Goal: Transaction & Acquisition: Purchase product/service

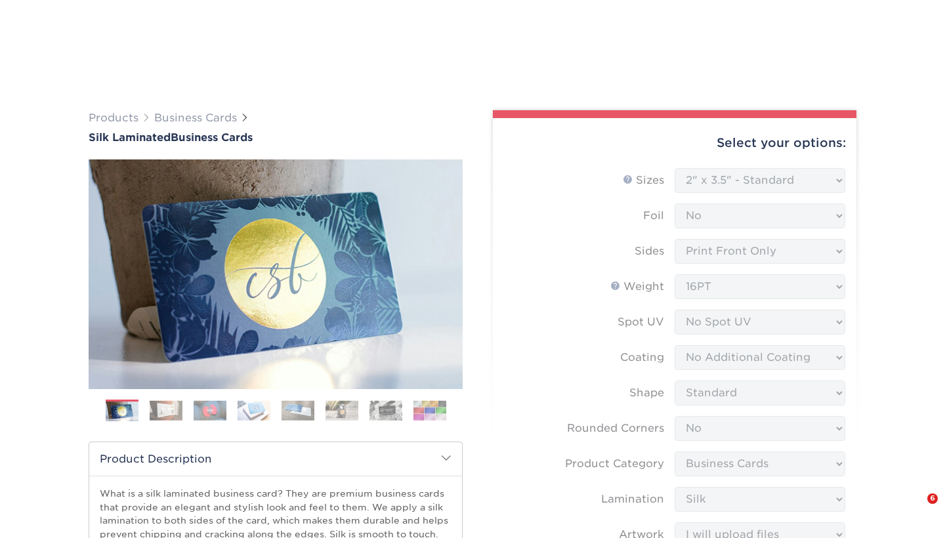
select select "2.00x3.50"
select select "0"
select select "3b5148f1-0588-4f88-a218-97bcfdce65c1"
select select "ccacb42f-45f7-42d3-bbd3-7c8421cf37f0"
select select "upload"
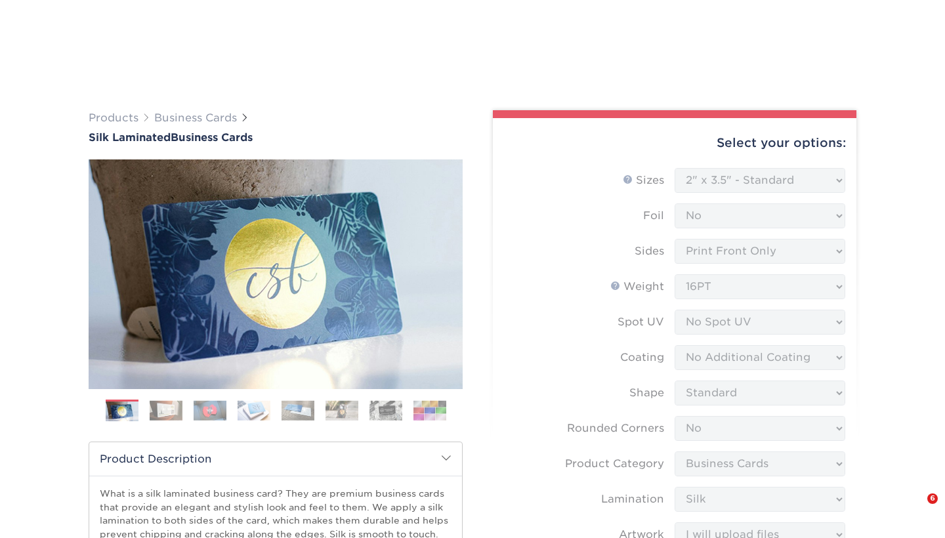
select select "500 – $96.00"
select select "b38af2d7-d477-44f0-869f-f4712a9b64da"
select select "196868"
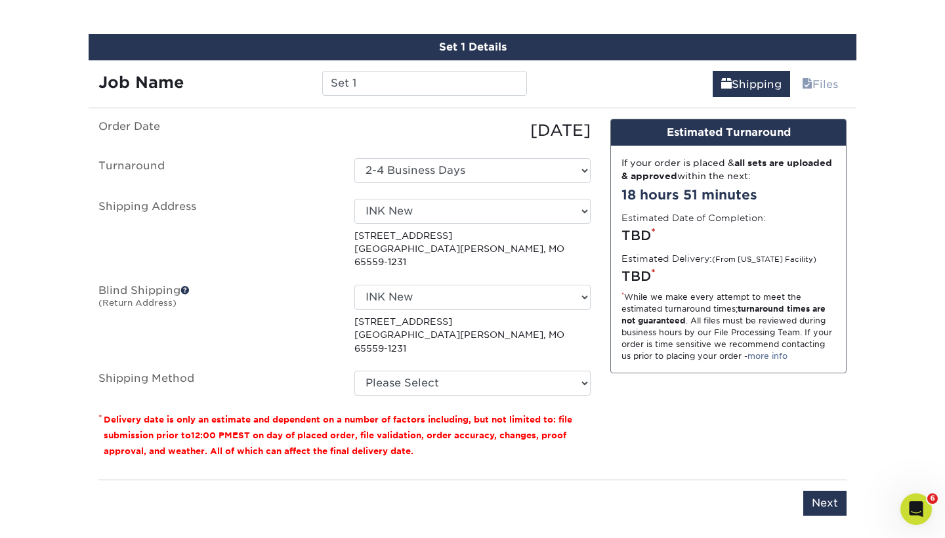
select select "03"
click at [835, 491] on input "Next" at bounding box center [824, 503] width 43 height 25
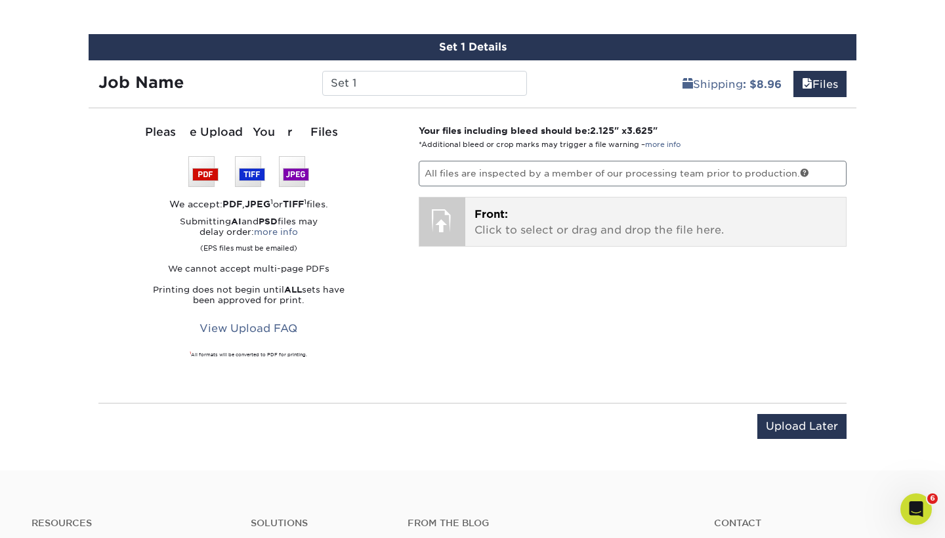
click at [475, 224] on p "Front: Click to select or drag and drop the file here." at bounding box center [655, 222] width 363 height 31
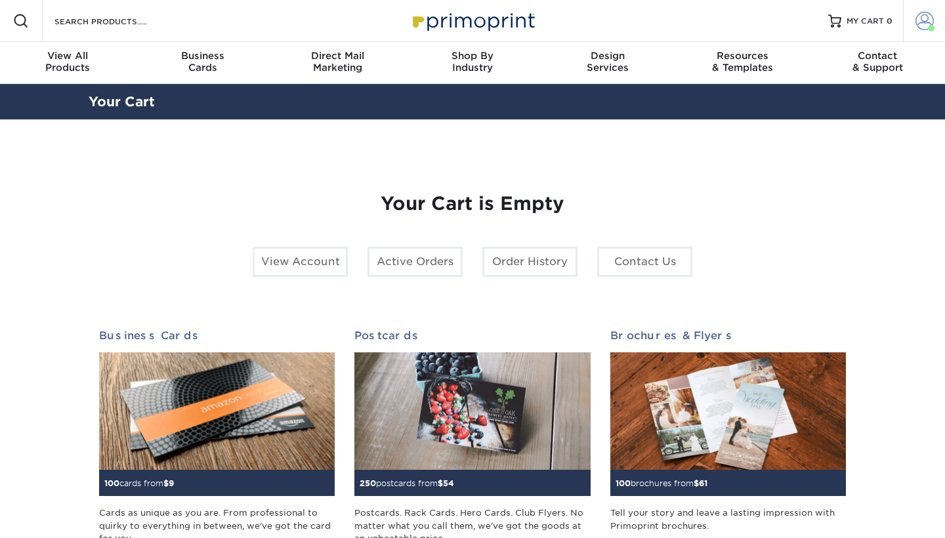
click at [925, 22] on span at bounding box center [924, 21] width 18 height 18
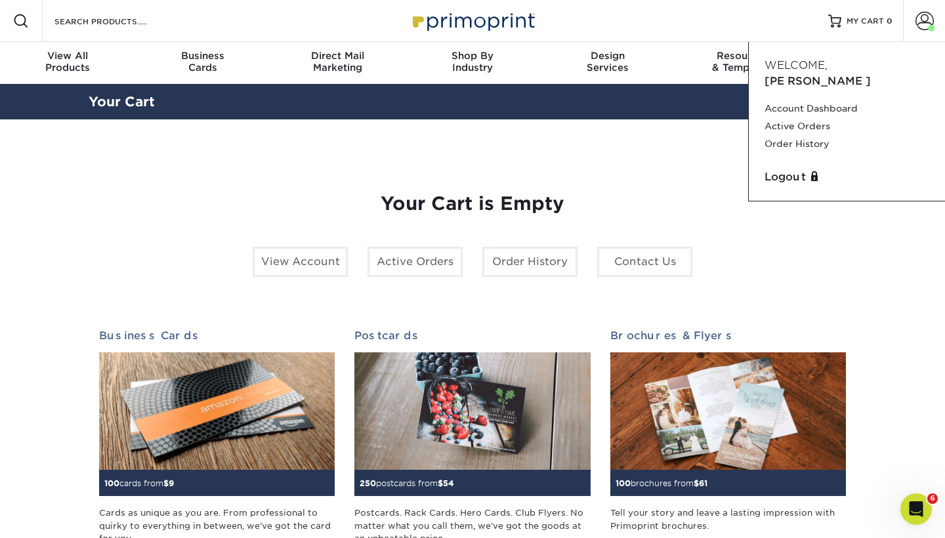
click at [610, 156] on div "Your Cart is Empty View Account Active Orders Order History Contact Us Business…" at bounding box center [473, 415] width 768 height 528
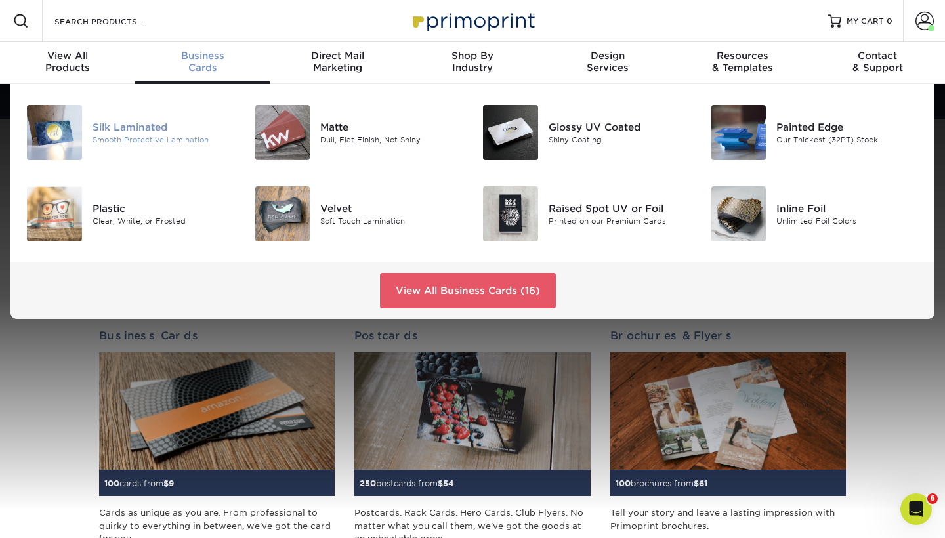
click at [134, 133] on div "Silk Laminated" at bounding box center [164, 127] width 142 height 14
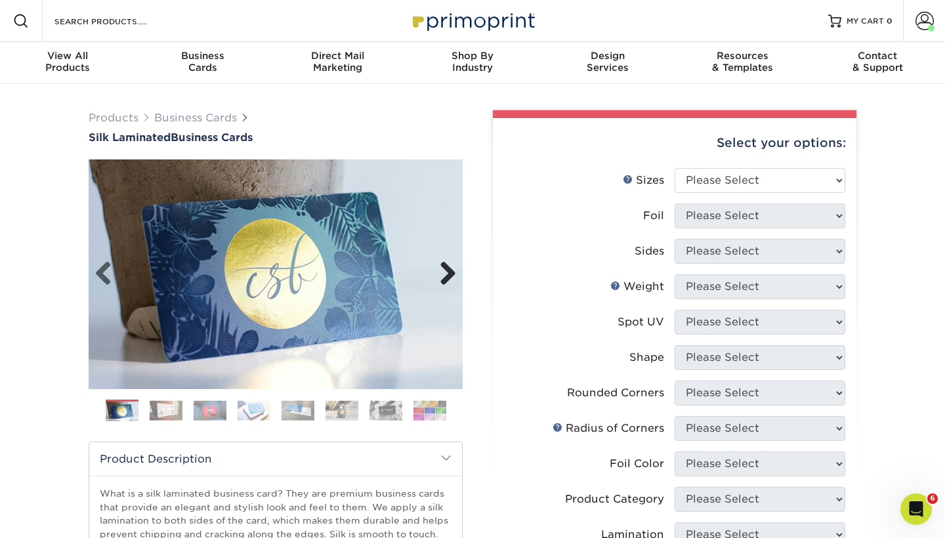
click at [442, 271] on link "Next" at bounding box center [443, 274] width 26 height 26
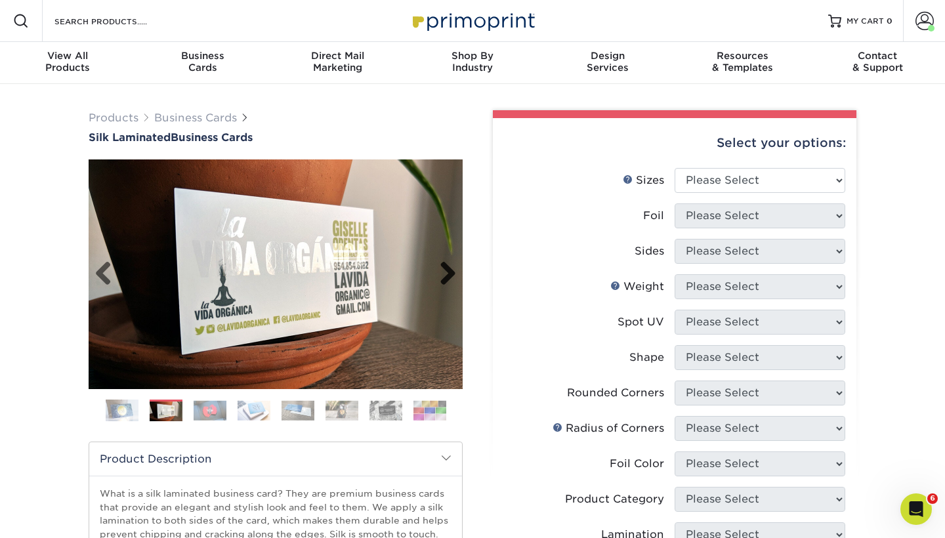
click at [442, 271] on link "Next" at bounding box center [443, 274] width 26 height 26
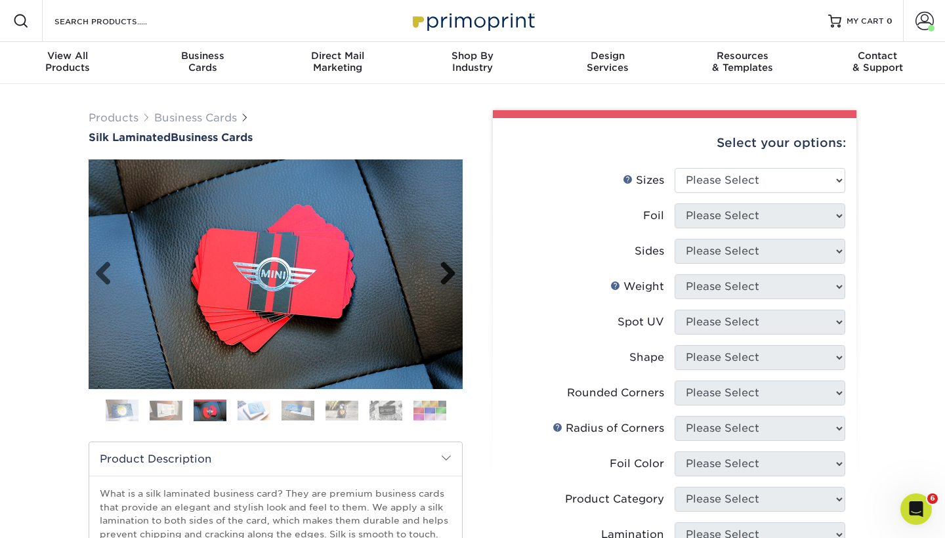
click at [442, 271] on link "Next" at bounding box center [443, 274] width 26 height 26
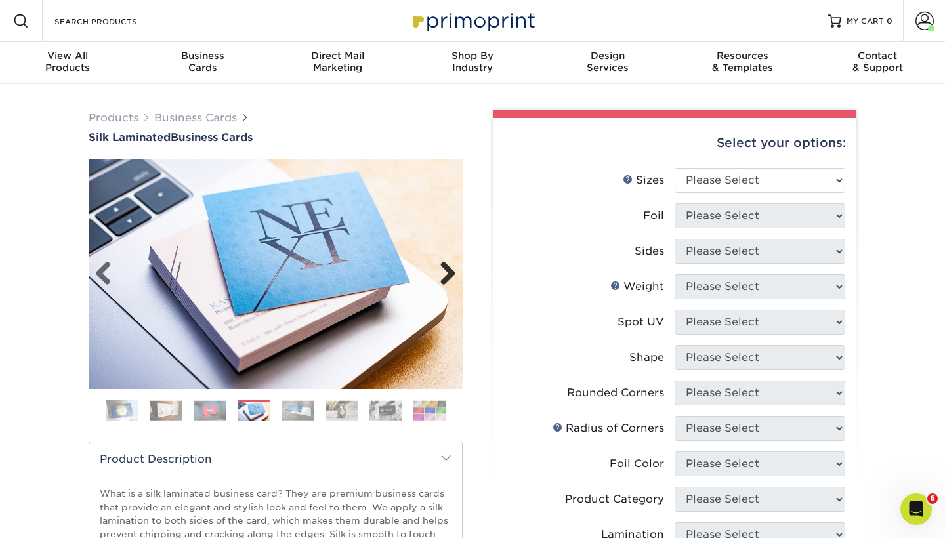
click at [442, 271] on link "Next" at bounding box center [443, 274] width 26 height 26
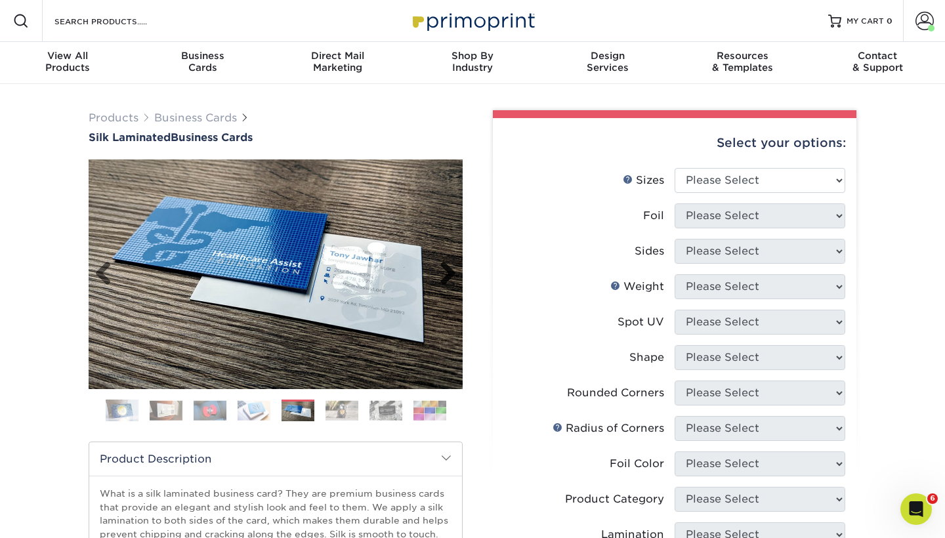
click at [442, 271] on link "Next" at bounding box center [443, 274] width 26 height 26
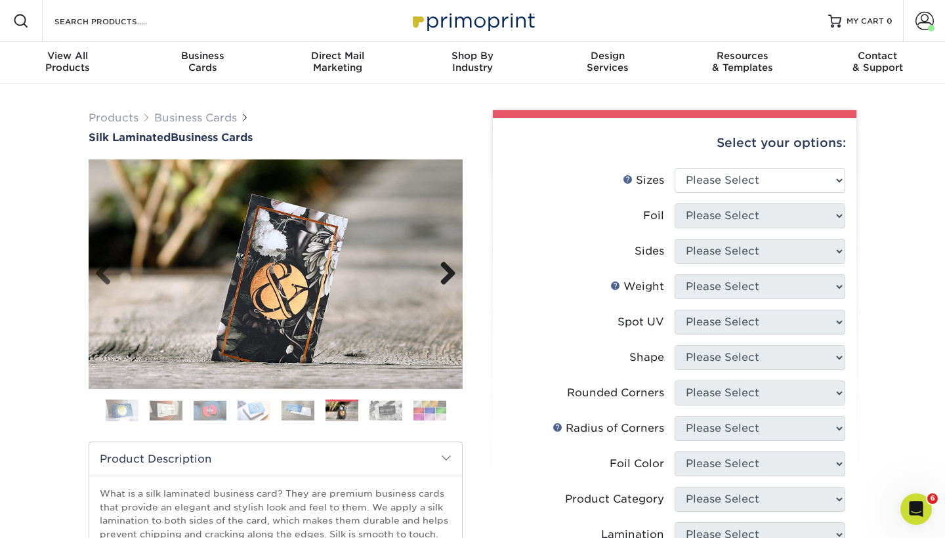
click at [442, 271] on link "Next" at bounding box center [443, 274] width 26 height 26
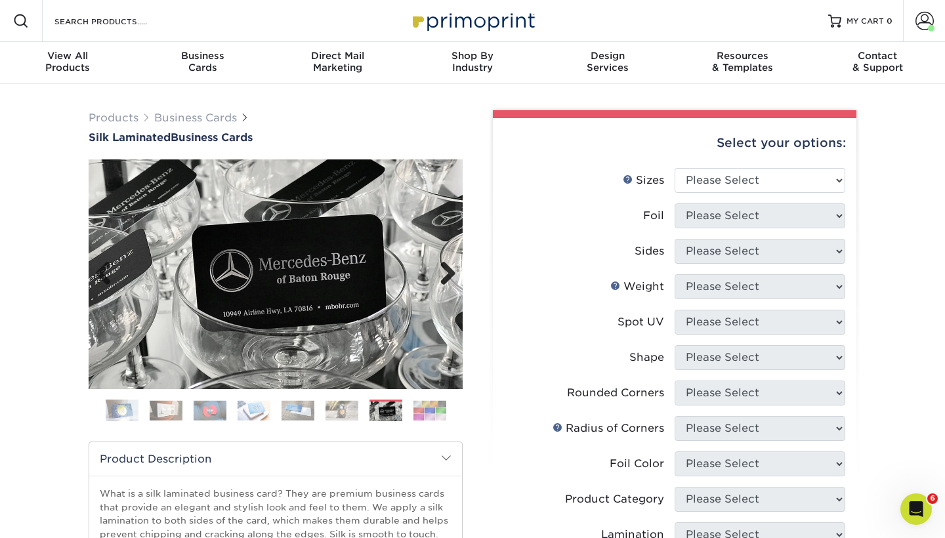
click at [442, 271] on link "Next" at bounding box center [443, 274] width 26 height 26
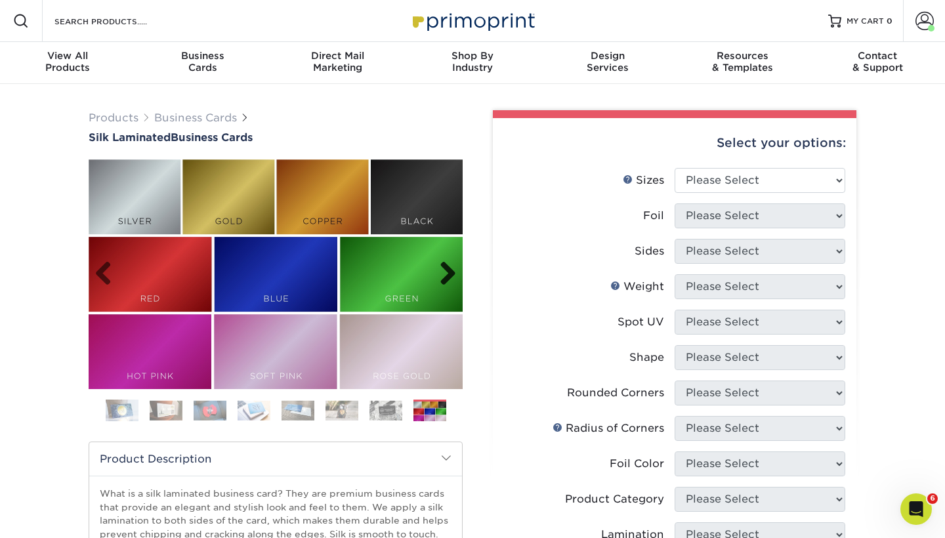
click at [442, 271] on link "Next" at bounding box center [443, 274] width 26 height 26
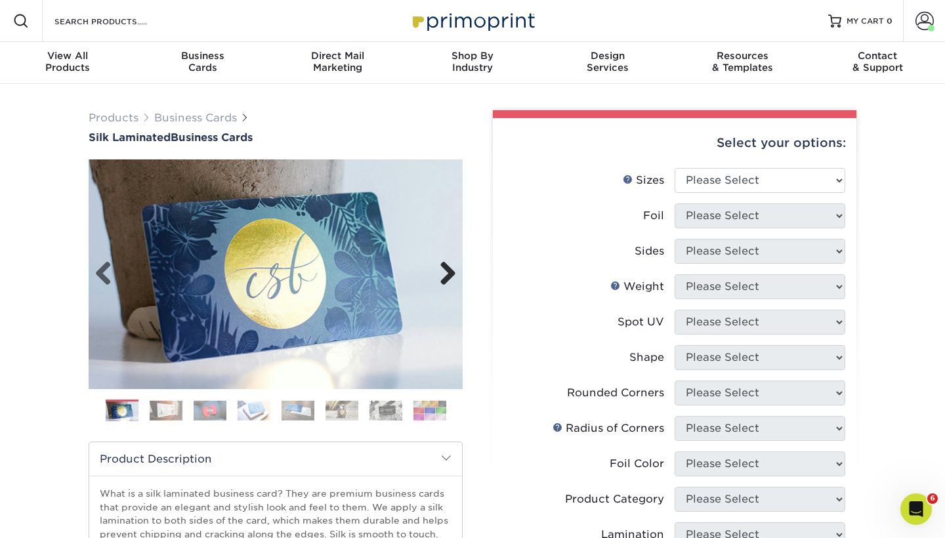
click at [442, 271] on link "Next" at bounding box center [443, 274] width 26 height 26
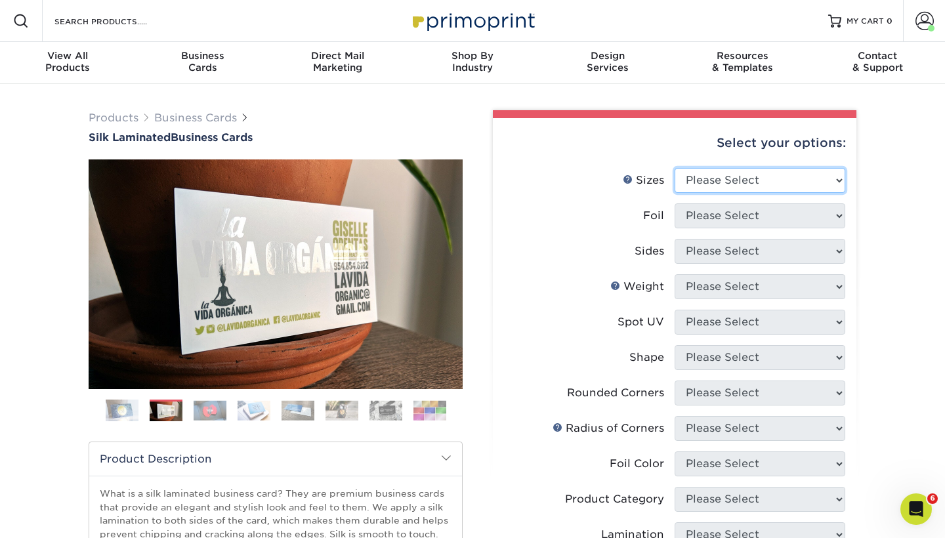
select select "2.00x3.50"
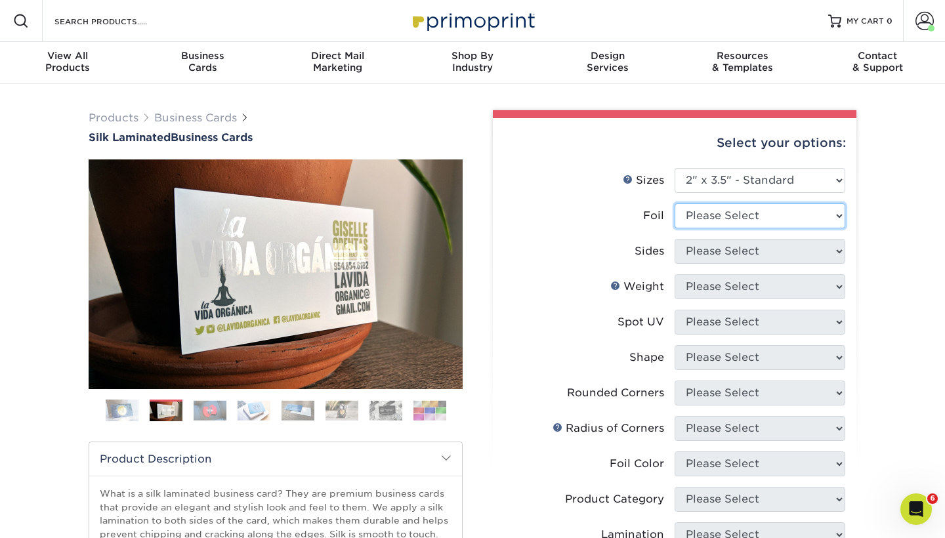
select select "0"
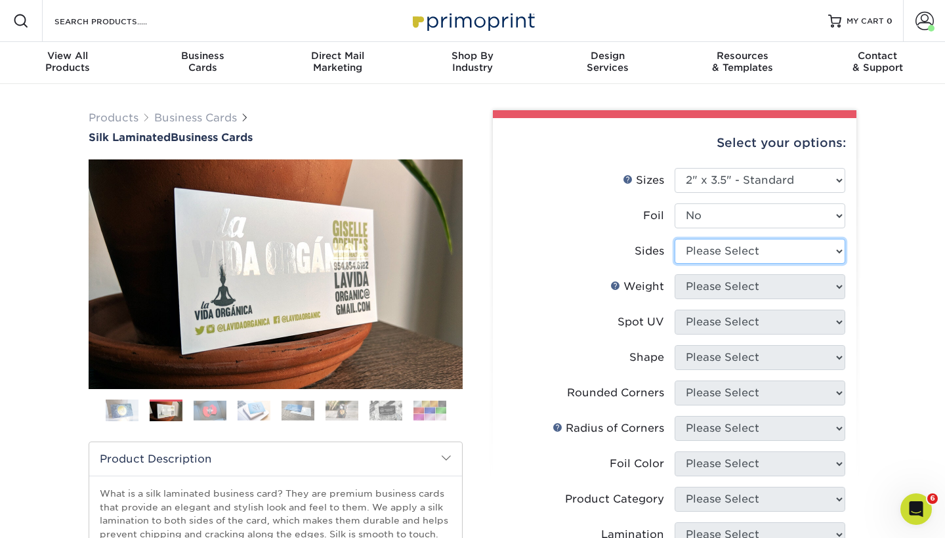
select select "32d3c223-f82c-492b-b915-ba065a00862f"
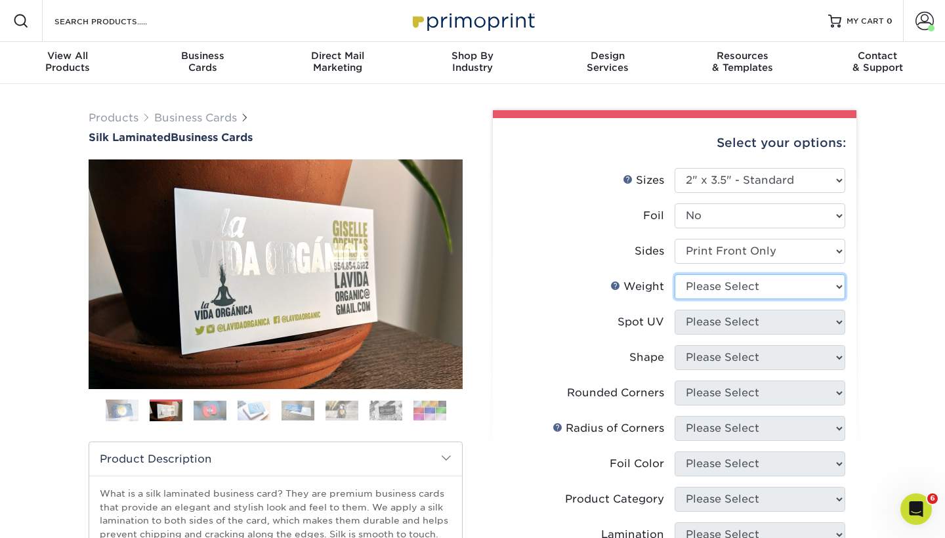
select select "16PT"
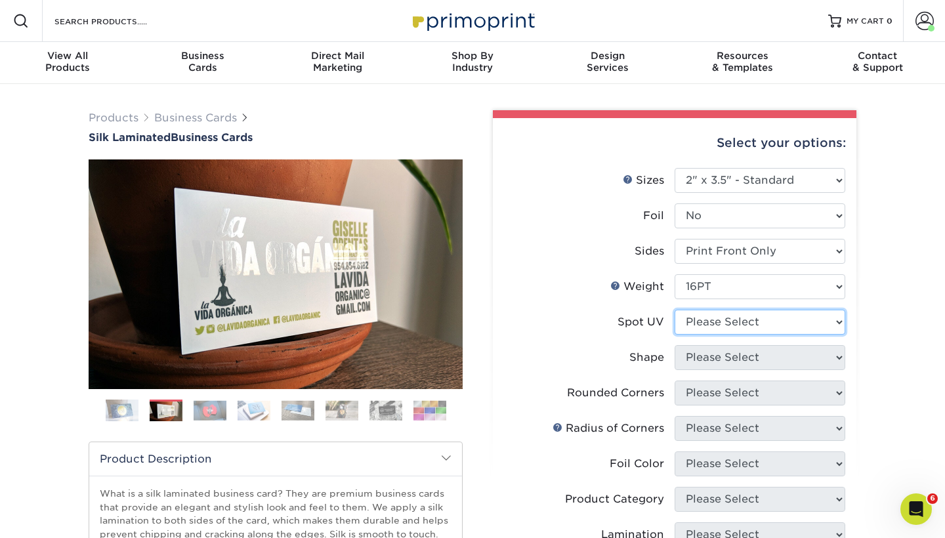
select select "3"
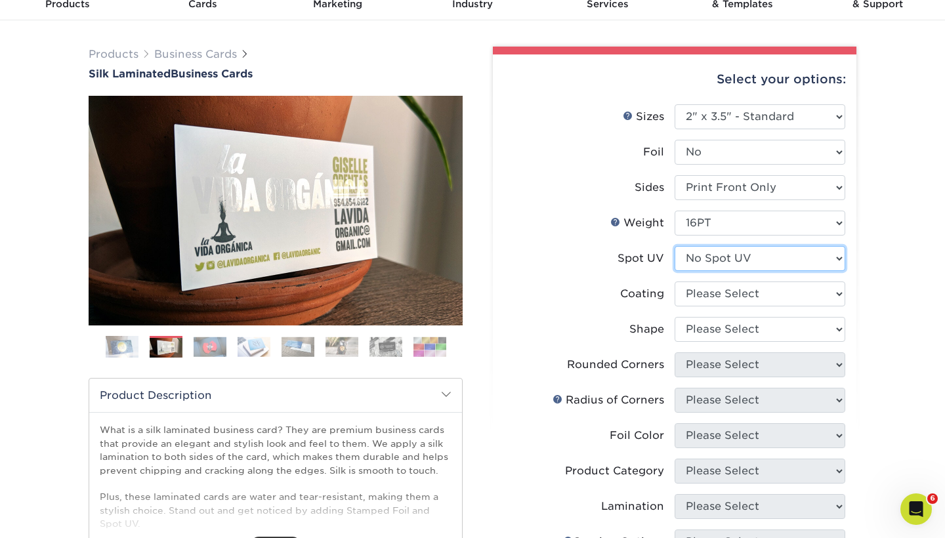
scroll to position [65, 0]
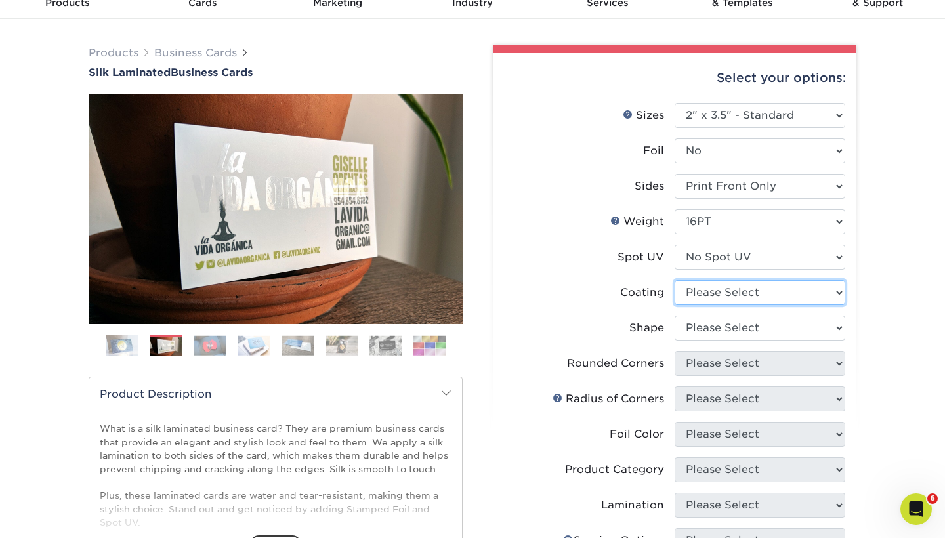
select select "3e7618de-abca-4bda-9f97-8b9129e913d8"
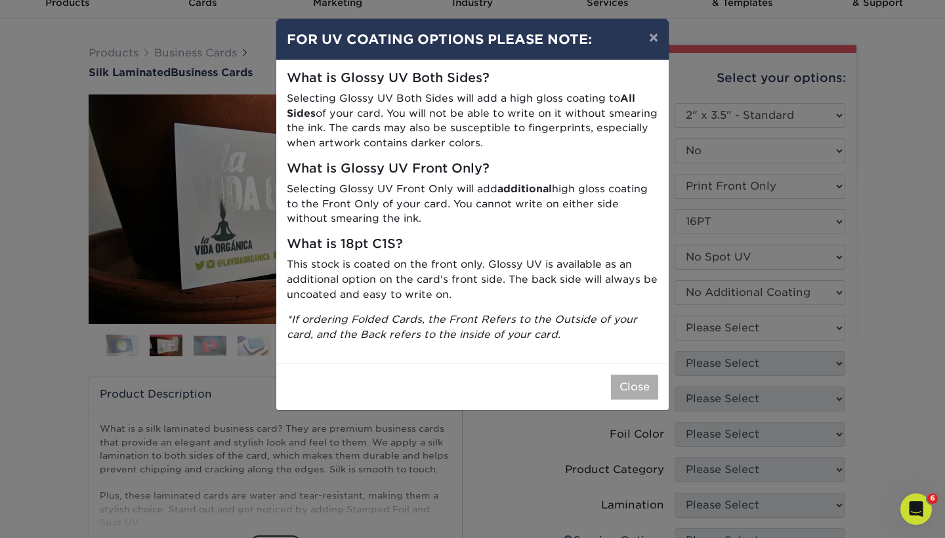
click at [646, 383] on button "Close" at bounding box center [634, 387] width 47 height 25
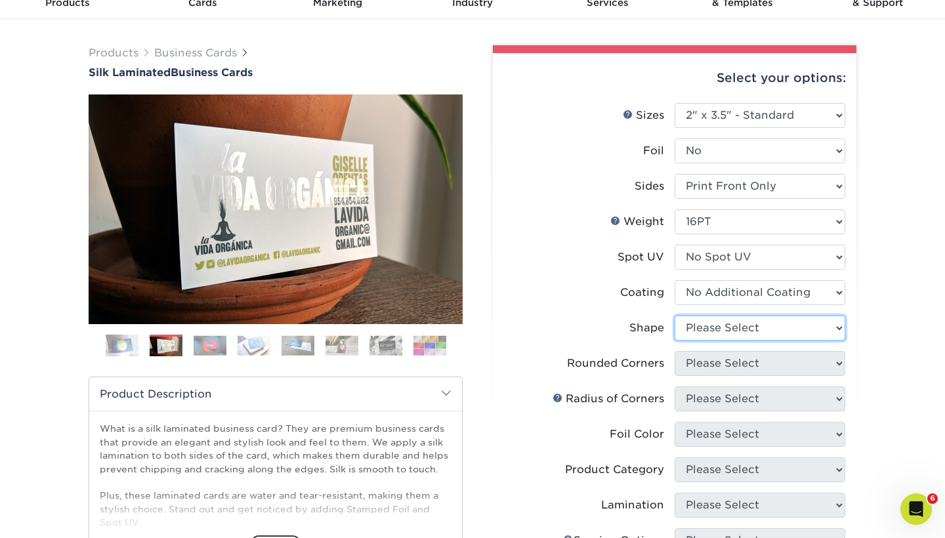
select select "standard"
select select "0"
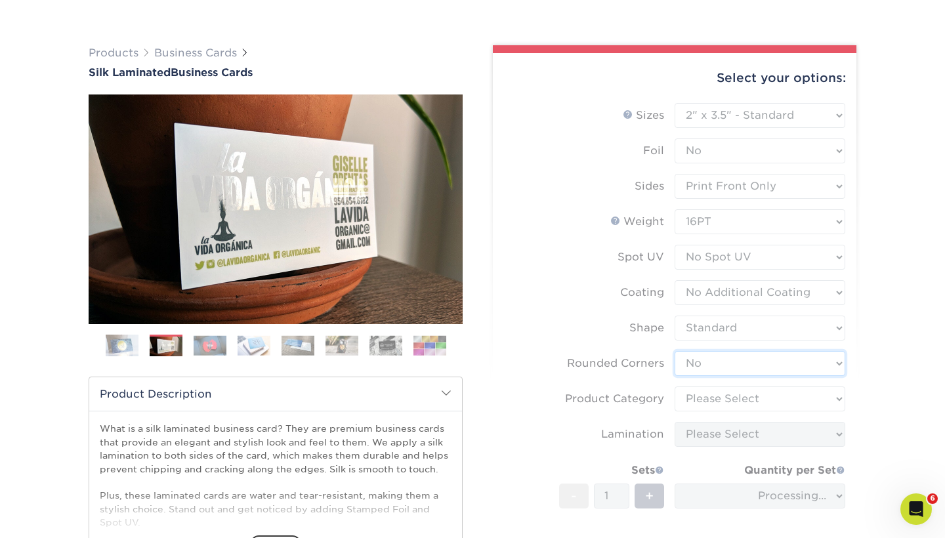
scroll to position [110, 0]
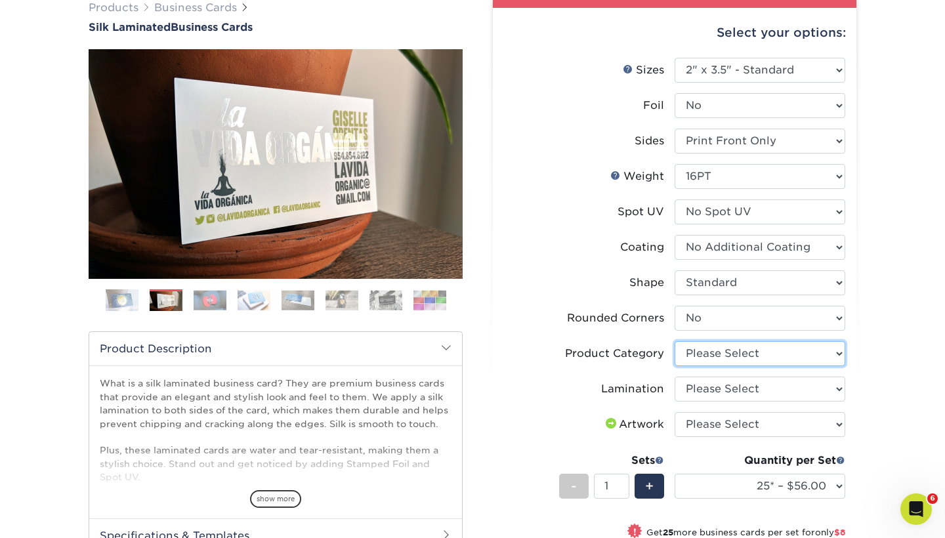
select select "3b5148f1-0588-4f88-a218-97bcfdce65c1"
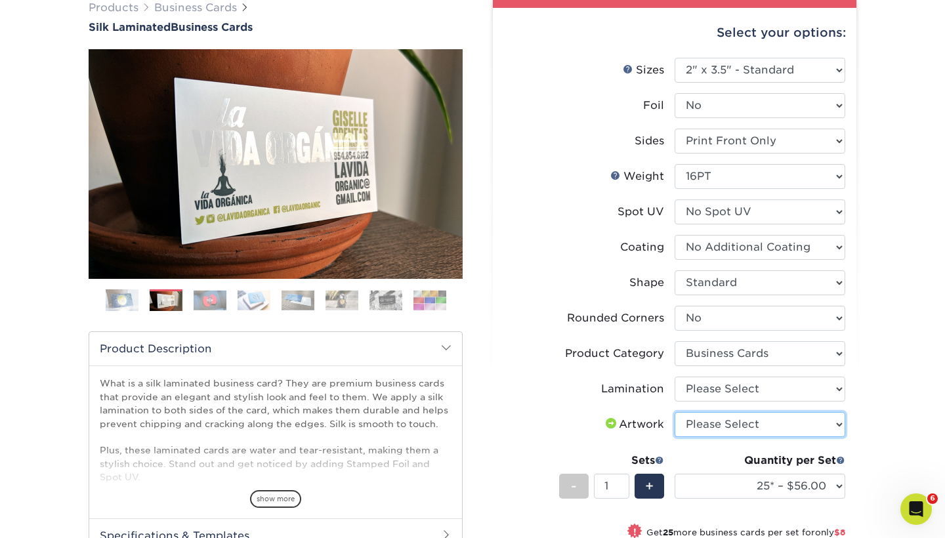
select select "upload"
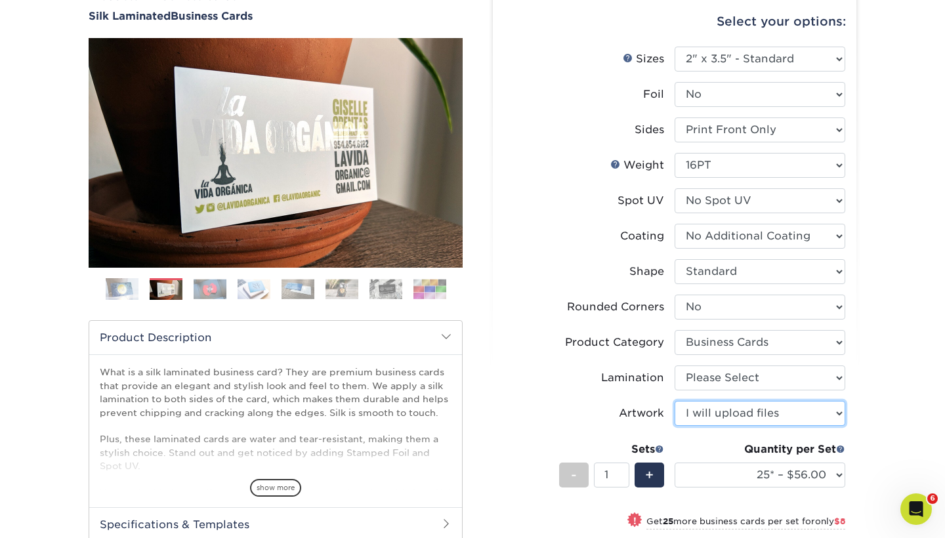
scroll to position [127, 0]
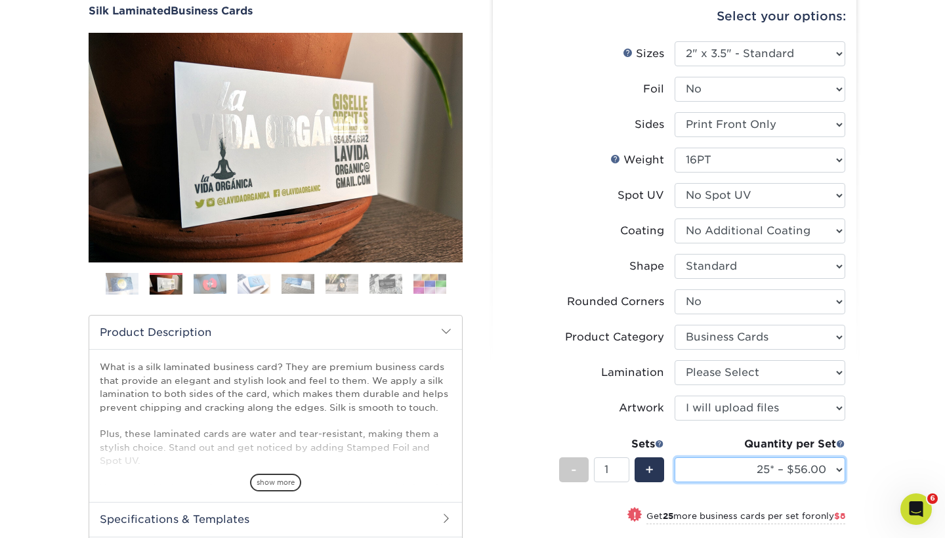
select select "500 – $96.00"
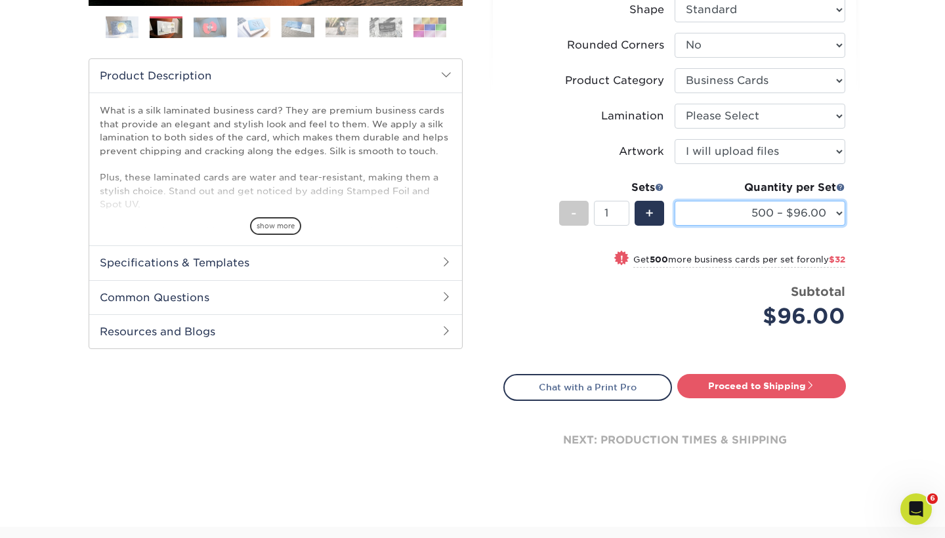
scroll to position [384, 0]
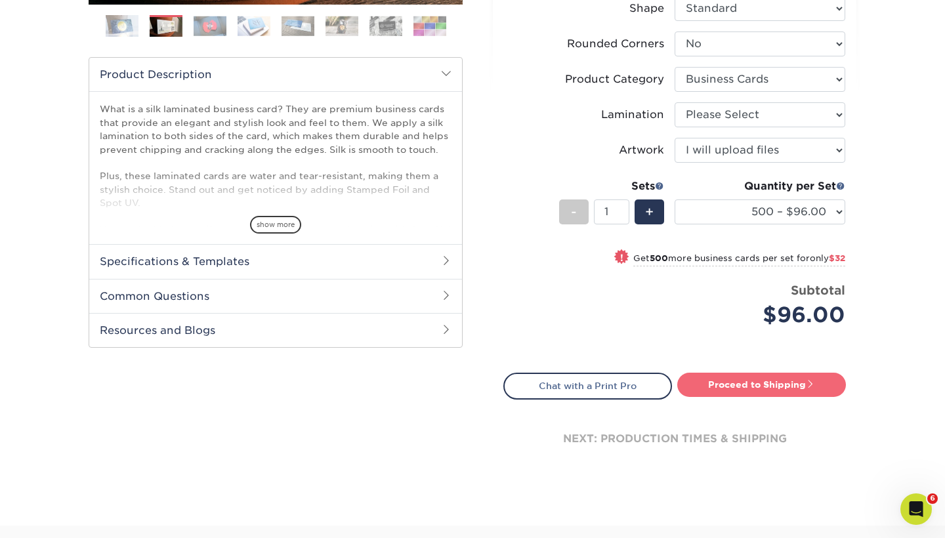
click at [721, 383] on link "Proceed to Shipping" at bounding box center [761, 385] width 169 height 24
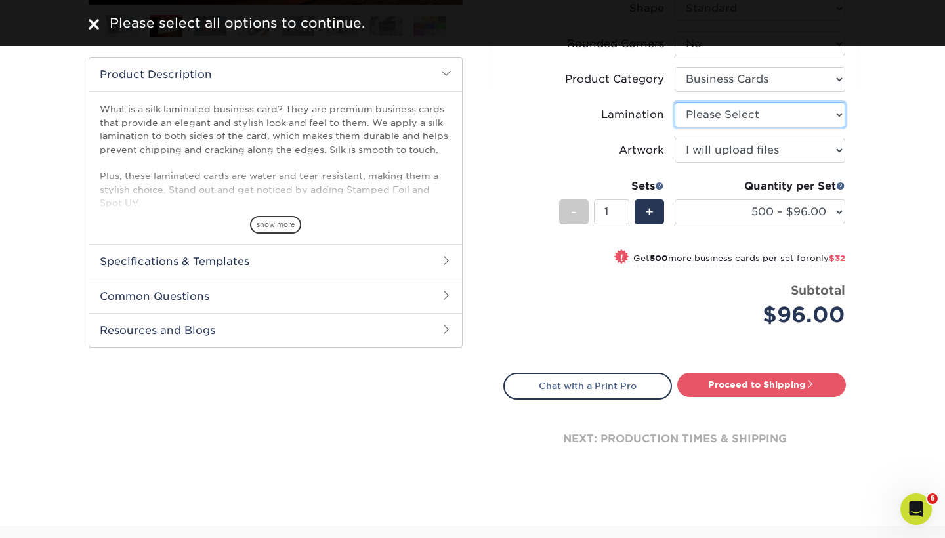
select select "ccacb42f-45f7-42d3-bbd3-7c8421cf37f0"
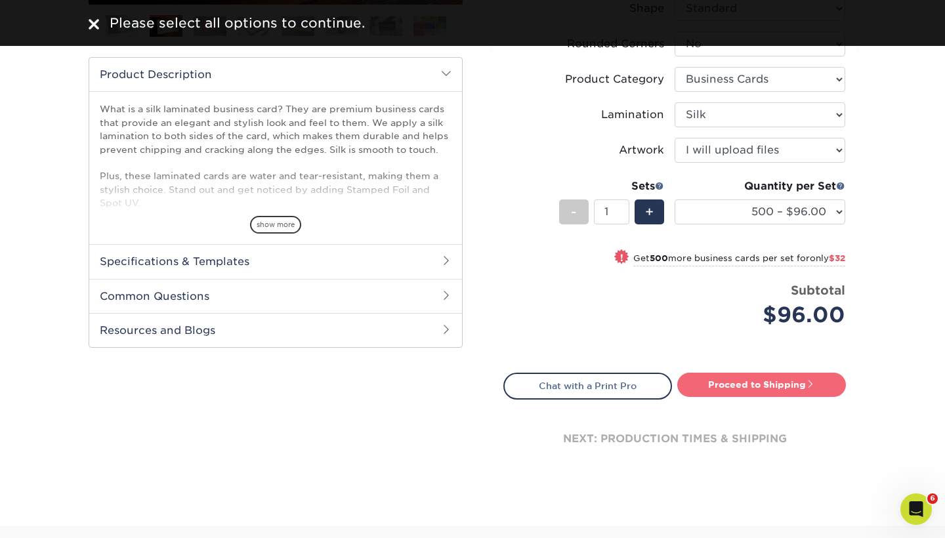
click at [744, 388] on link "Proceed to Shipping" at bounding box center [761, 385] width 169 height 24
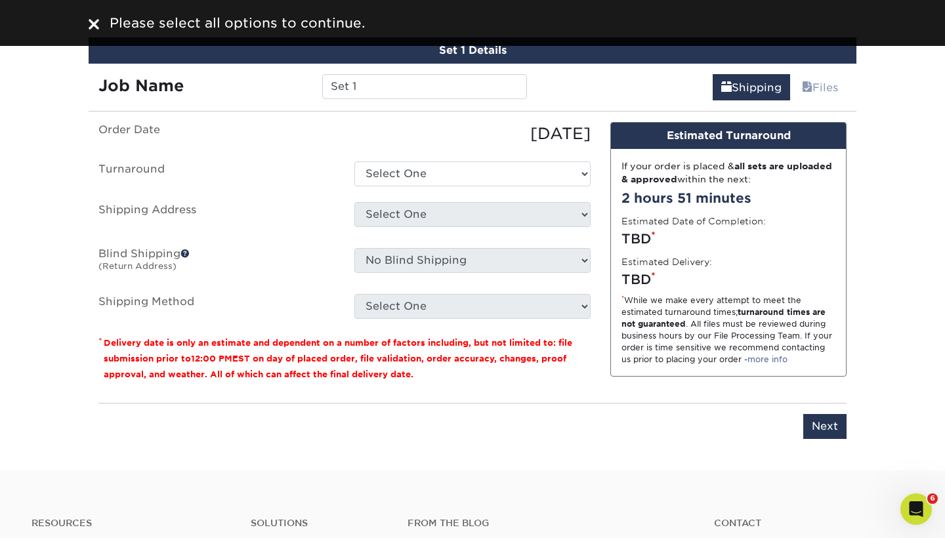
scroll to position [792, 0]
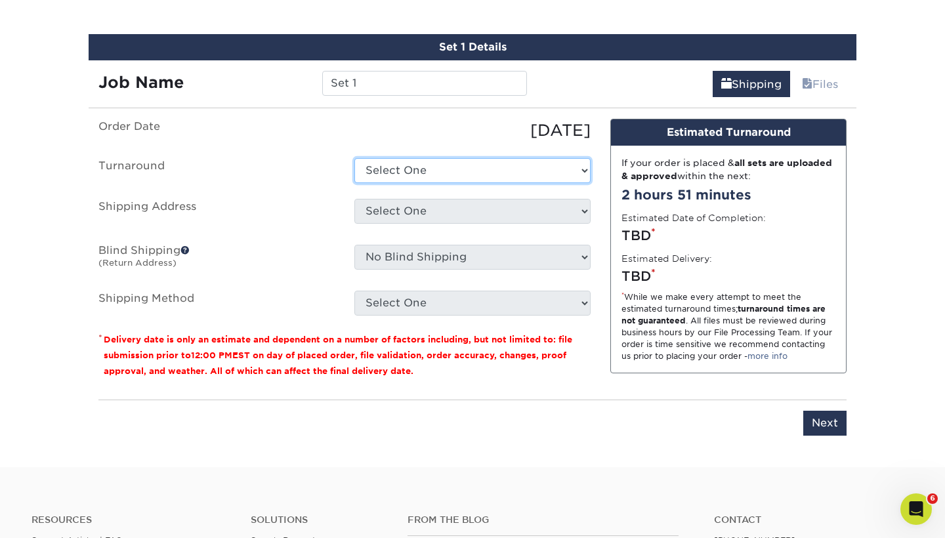
select select "b38af2d7-d477-44f0-869f-f4712a9b64da"
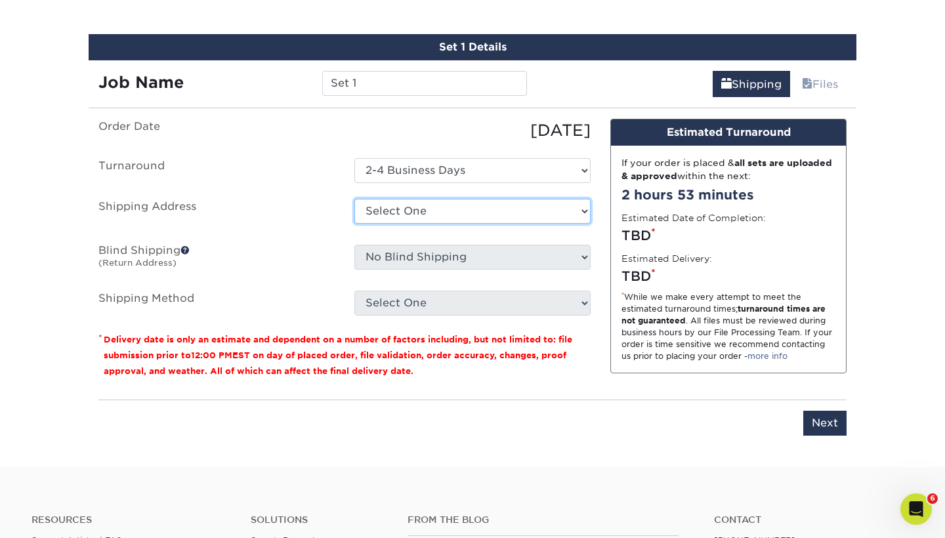
select select "196868"
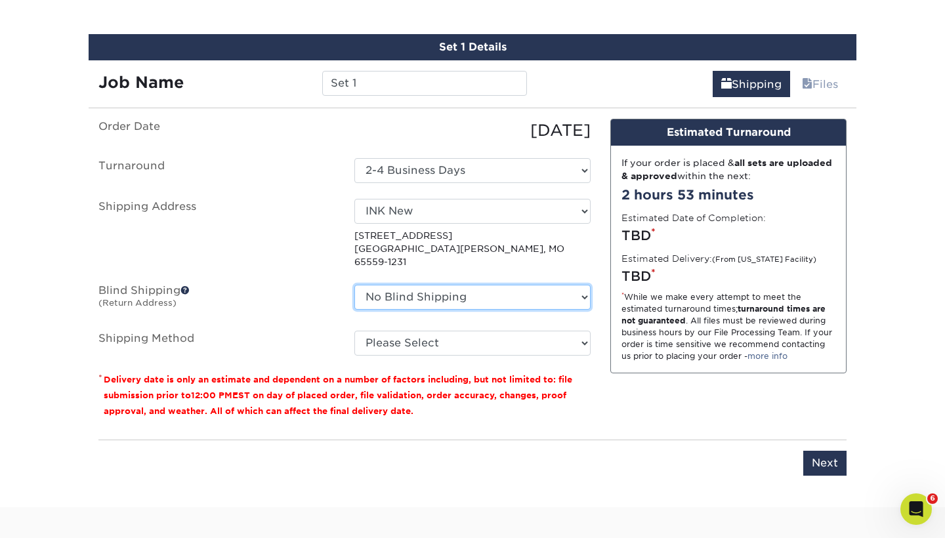
select select "196868"
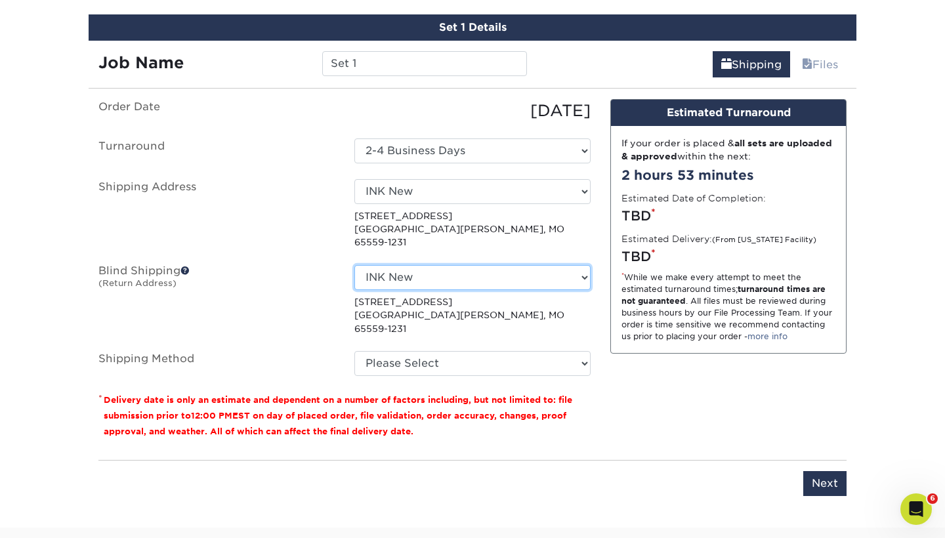
scroll to position [812, 0]
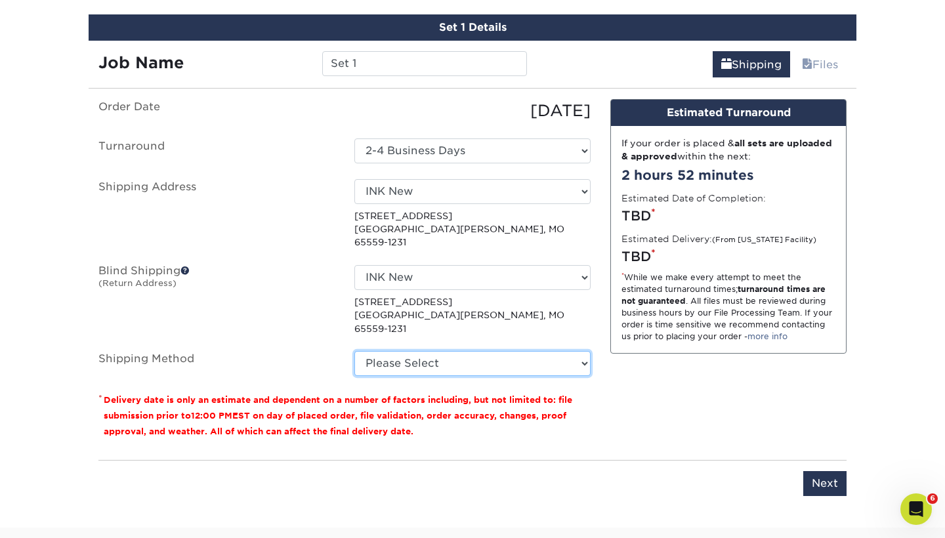
select select "03"
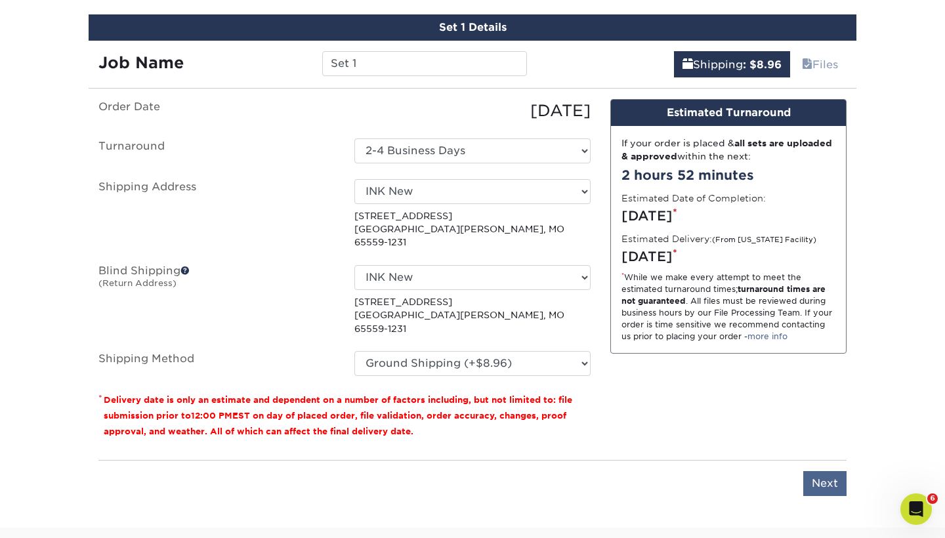
click at [818, 471] on input "Next" at bounding box center [824, 483] width 43 height 25
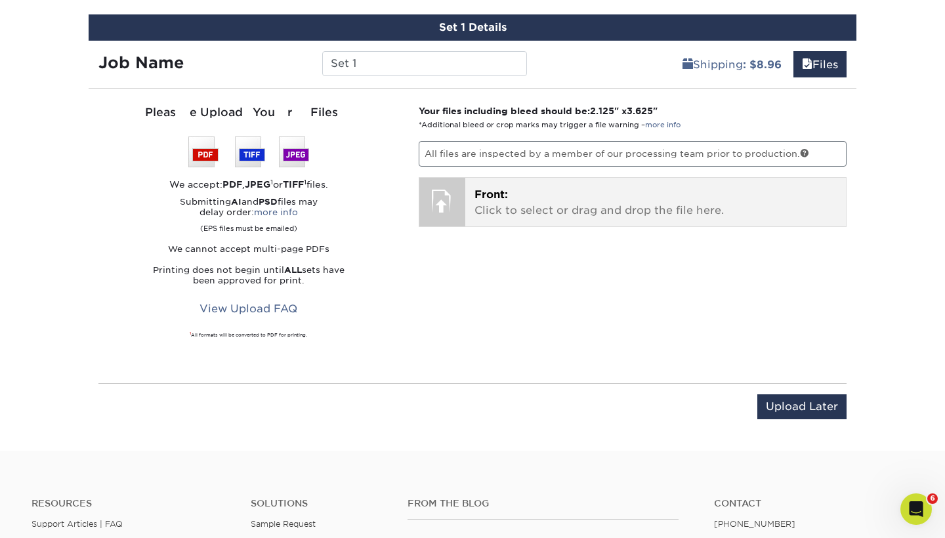
click at [524, 205] on p "Front: Click to select or drag and drop the file here." at bounding box center [655, 202] width 363 height 31
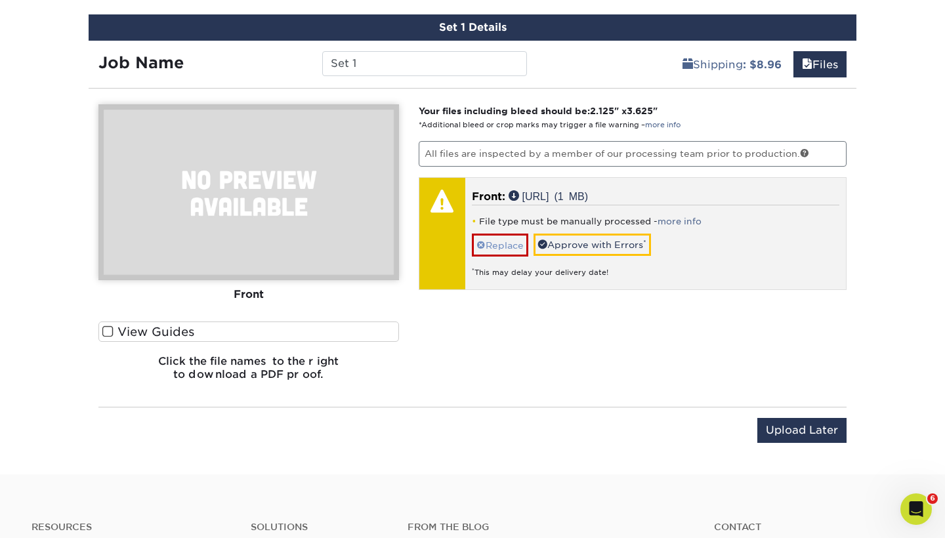
click at [506, 238] on link "Replace" at bounding box center [500, 245] width 56 height 23
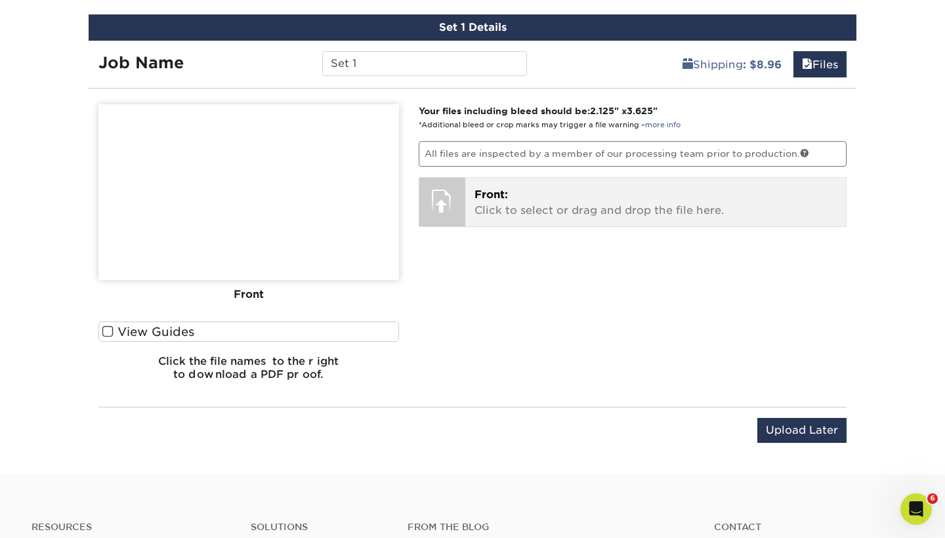
click at [491, 206] on p "Front: Click to select or drag and drop the file here." at bounding box center [655, 202] width 363 height 31
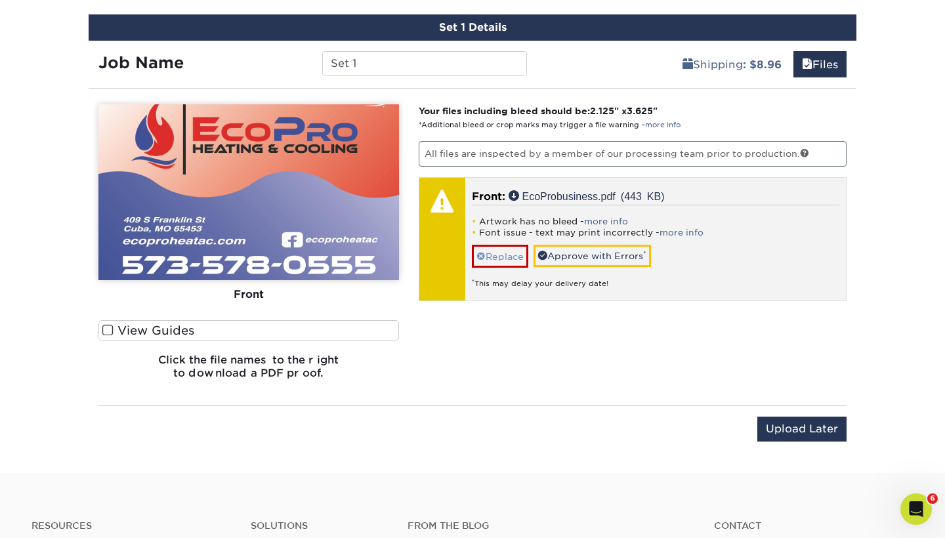
click at [507, 255] on link "Replace" at bounding box center [500, 256] width 56 height 23
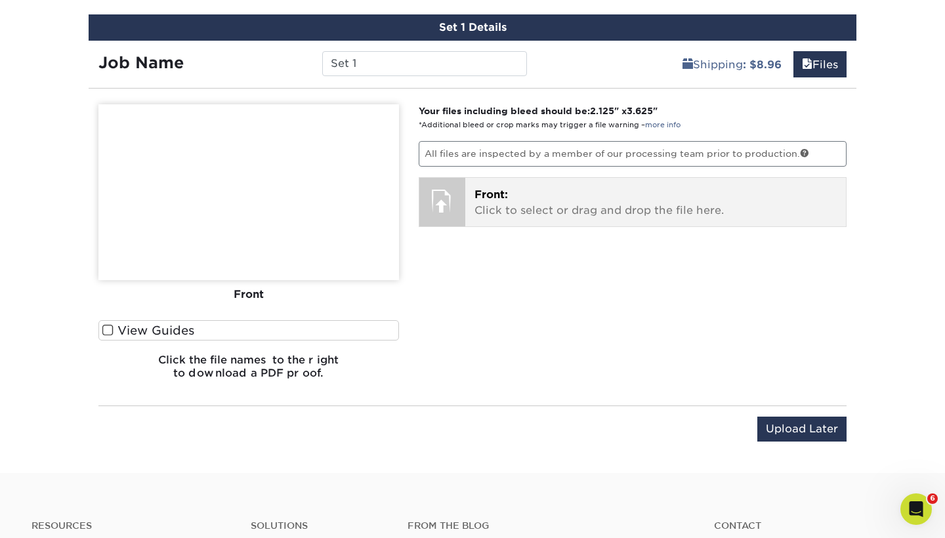
click at [500, 202] on p "Front: Click to select or drag and drop the file here." at bounding box center [655, 202] width 363 height 31
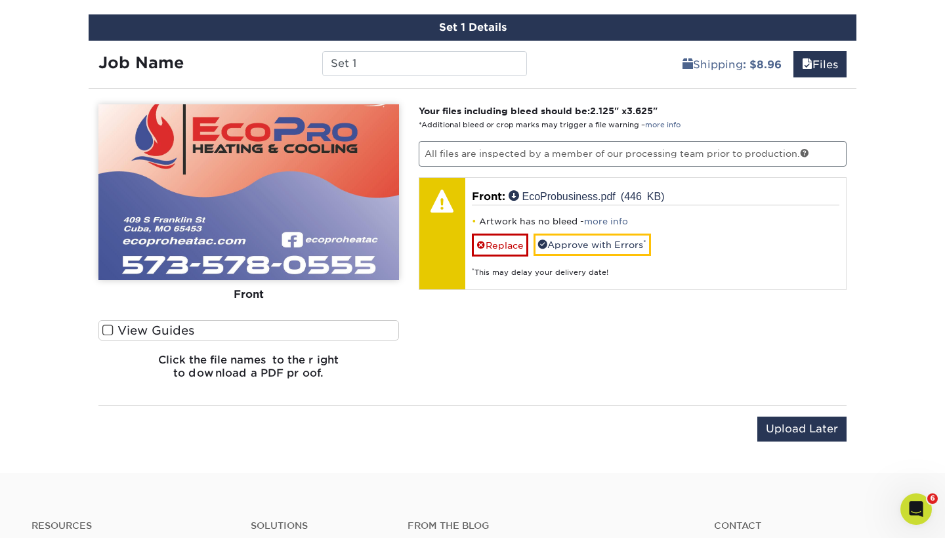
click at [609, 110] on span "2.125" at bounding box center [602, 111] width 24 height 10
